Goal: Task Accomplishment & Management: Use online tool/utility

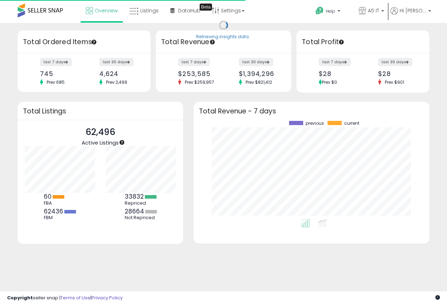
scroll to position [98, 221]
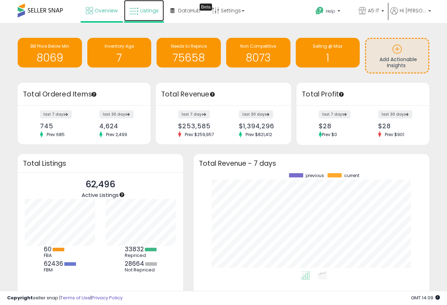
click at [147, 10] on span "Listings" at bounding box center [149, 10] width 18 height 7
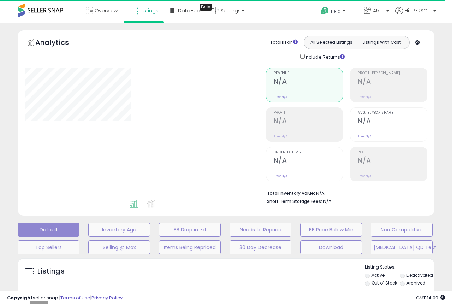
type input "*******"
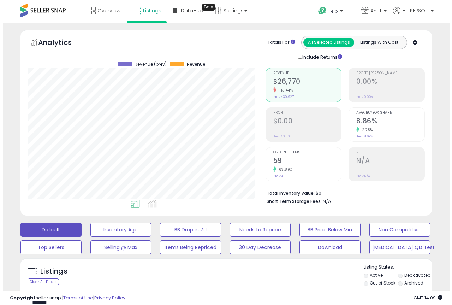
scroll to position [145, 238]
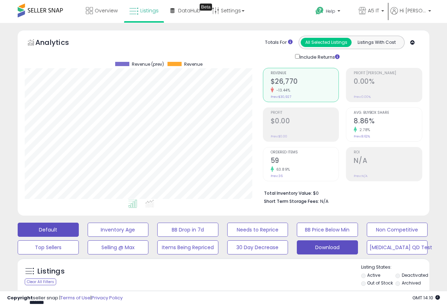
click at [345, 247] on button "Download" at bounding box center [327, 247] width 61 height 14
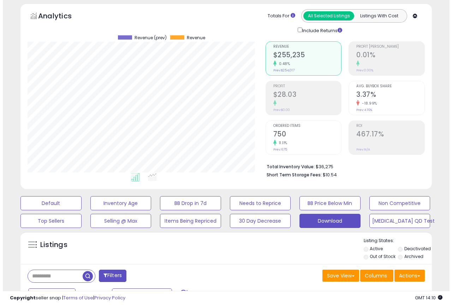
scroll to position [106, 0]
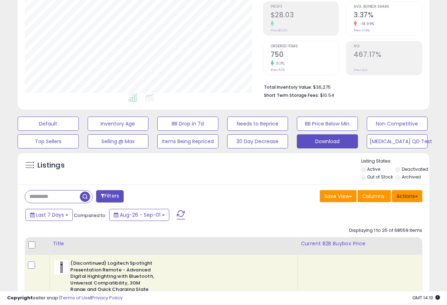
click at [408, 198] on button "Actions" at bounding box center [407, 196] width 30 height 12
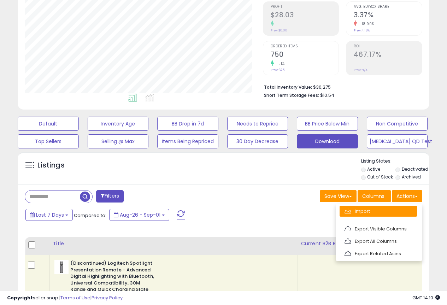
click at [390, 213] on link "Import" at bounding box center [377, 210] width 77 height 11
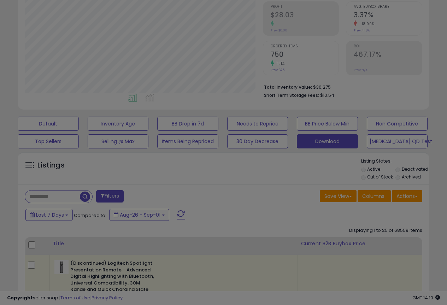
scroll to position [145, 241]
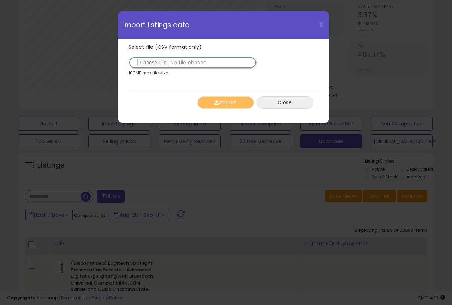
click at [160, 62] on input "Select file (CSV format only)" at bounding box center [193, 62] width 128 height 12
type input "**********"
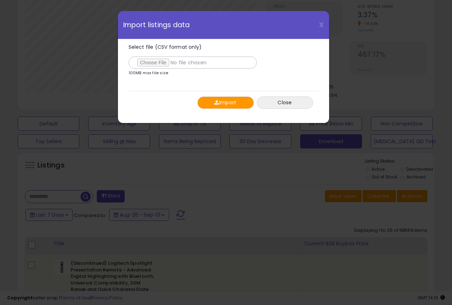
click at [216, 102] on span "button" at bounding box center [216, 102] width 5 height 5
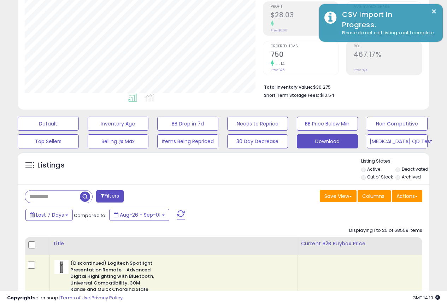
scroll to position [352906, 352813]
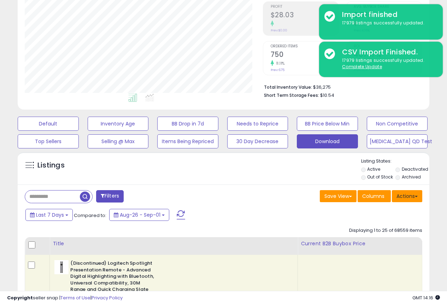
click at [411, 196] on button "Actions" at bounding box center [407, 196] width 30 height 12
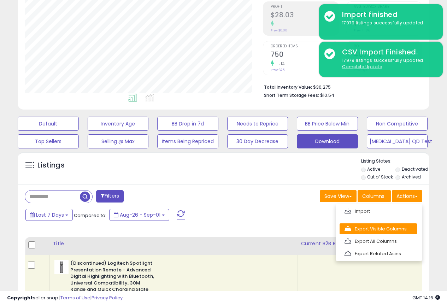
click at [362, 224] on link "Export Visible Columns" at bounding box center [377, 228] width 77 height 11
